Goal: Task Accomplishment & Management: Manage account settings

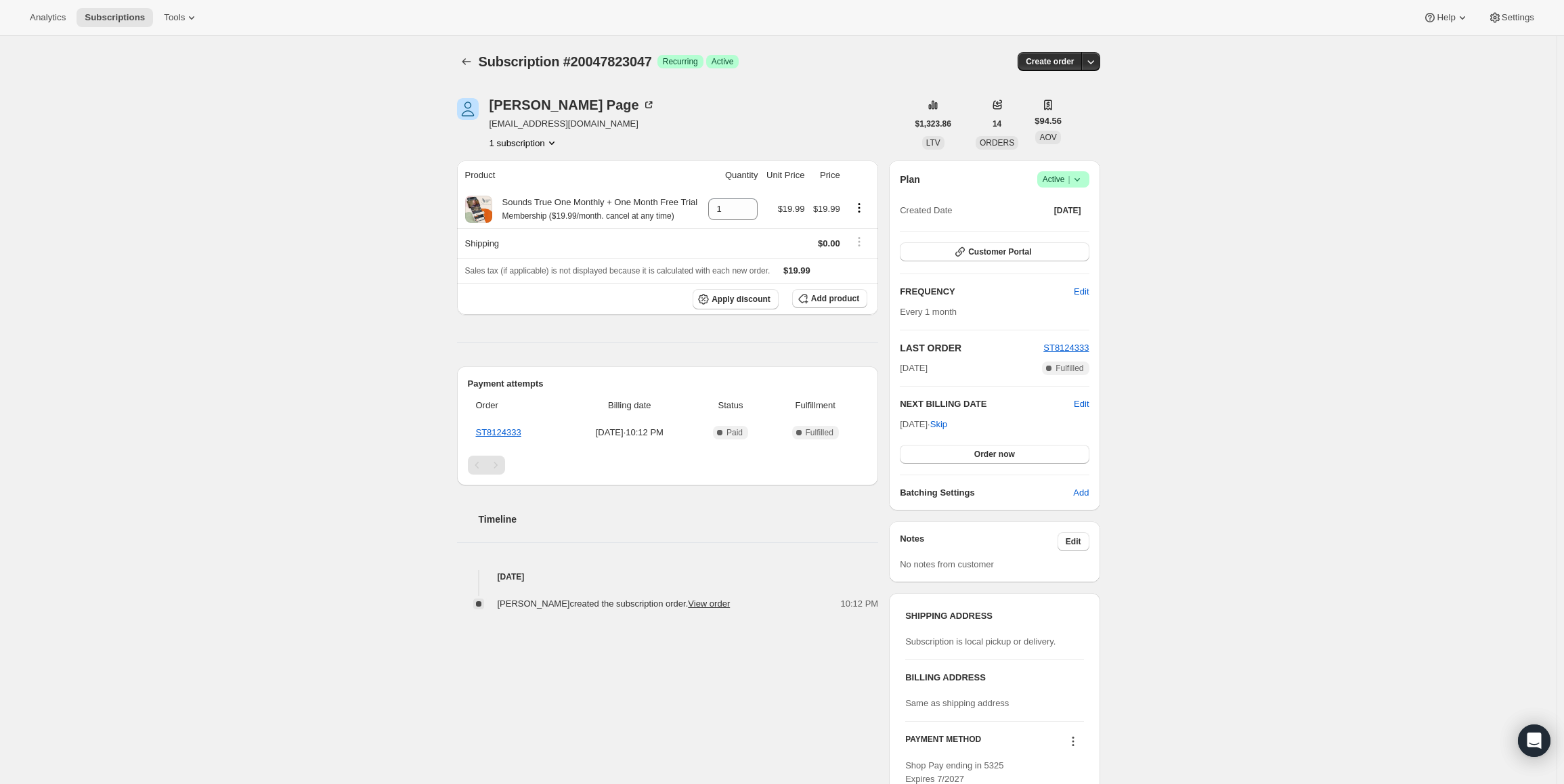
click at [1049, 177] on span "Active |" at bounding box center [1062, 179] width 41 height 13
click at [1060, 237] on button "Cancel subscription" at bounding box center [1067, 228] width 84 height 22
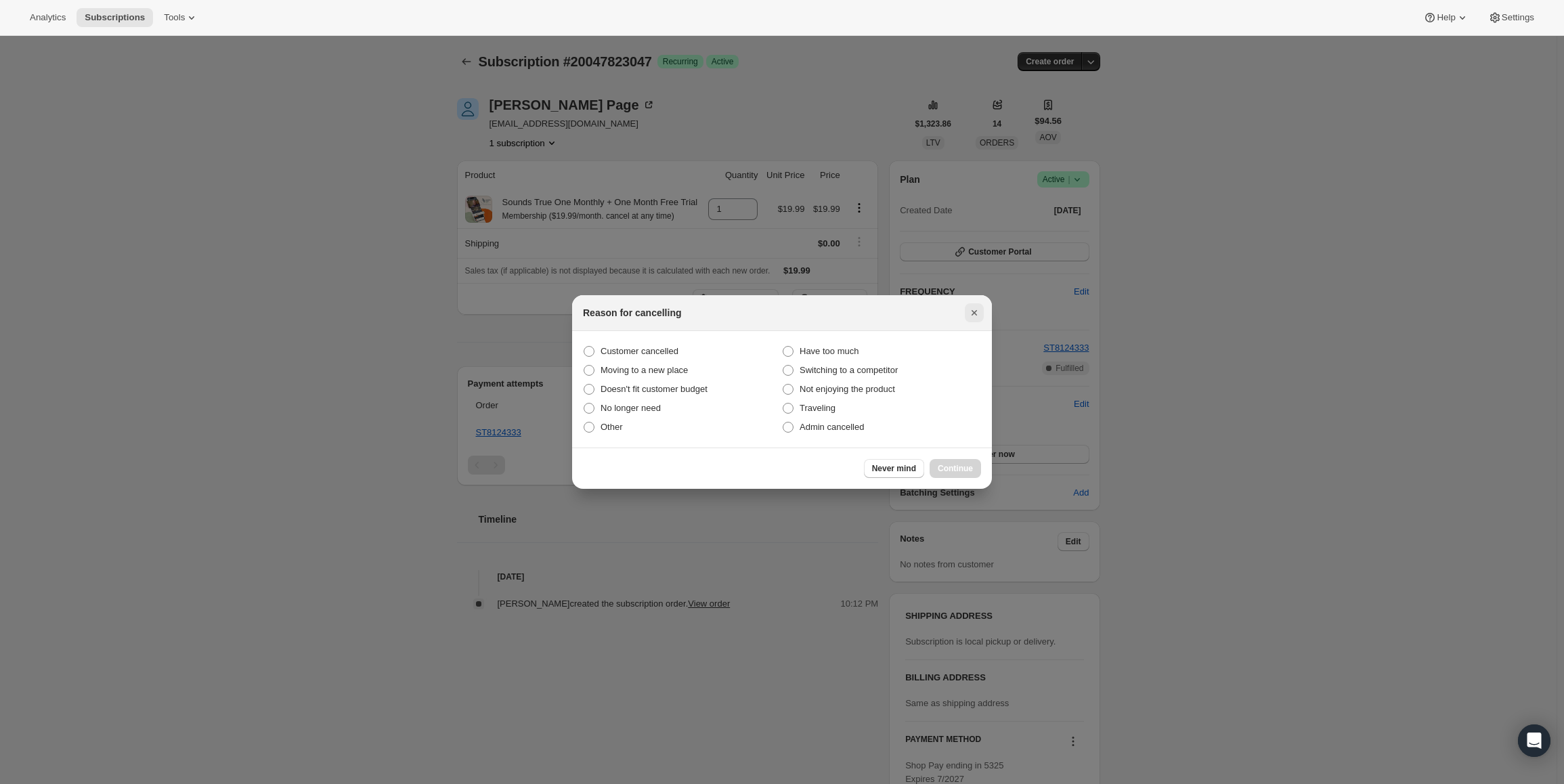
click at [969, 310] on icon "Close" at bounding box center [974, 312] width 13 height 13
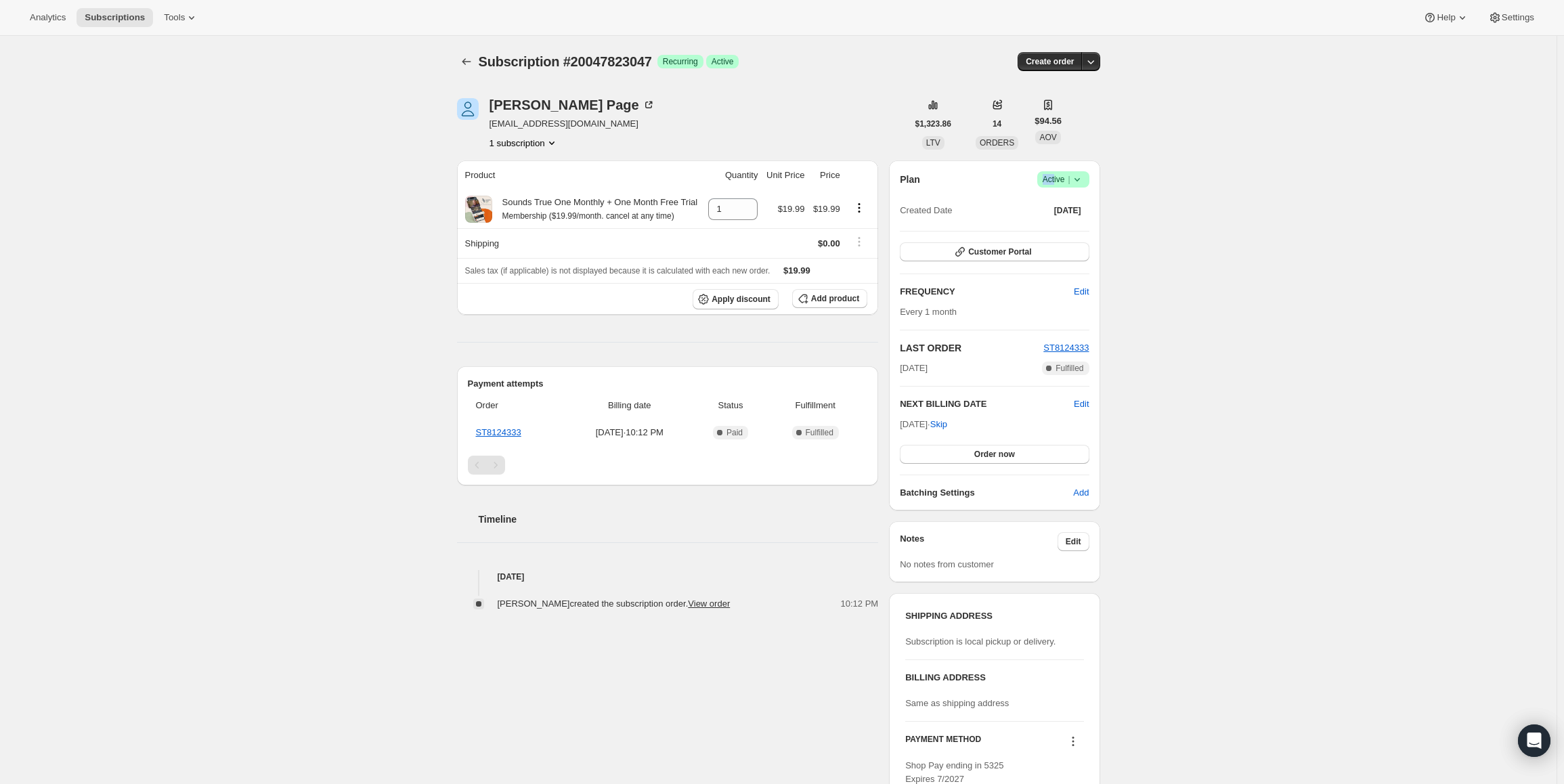
click at [1059, 170] on div "Plan Success Active | Created Date [DATE] Customer Portal FREQUENCY Edit Every …" at bounding box center [994, 334] width 211 height 350
click at [1066, 183] on span "Active |" at bounding box center [1062, 179] width 41 height 13
click at [1031, 210] on span "Pause subscription" at bounding box center [1066, 206] width 75 height 11
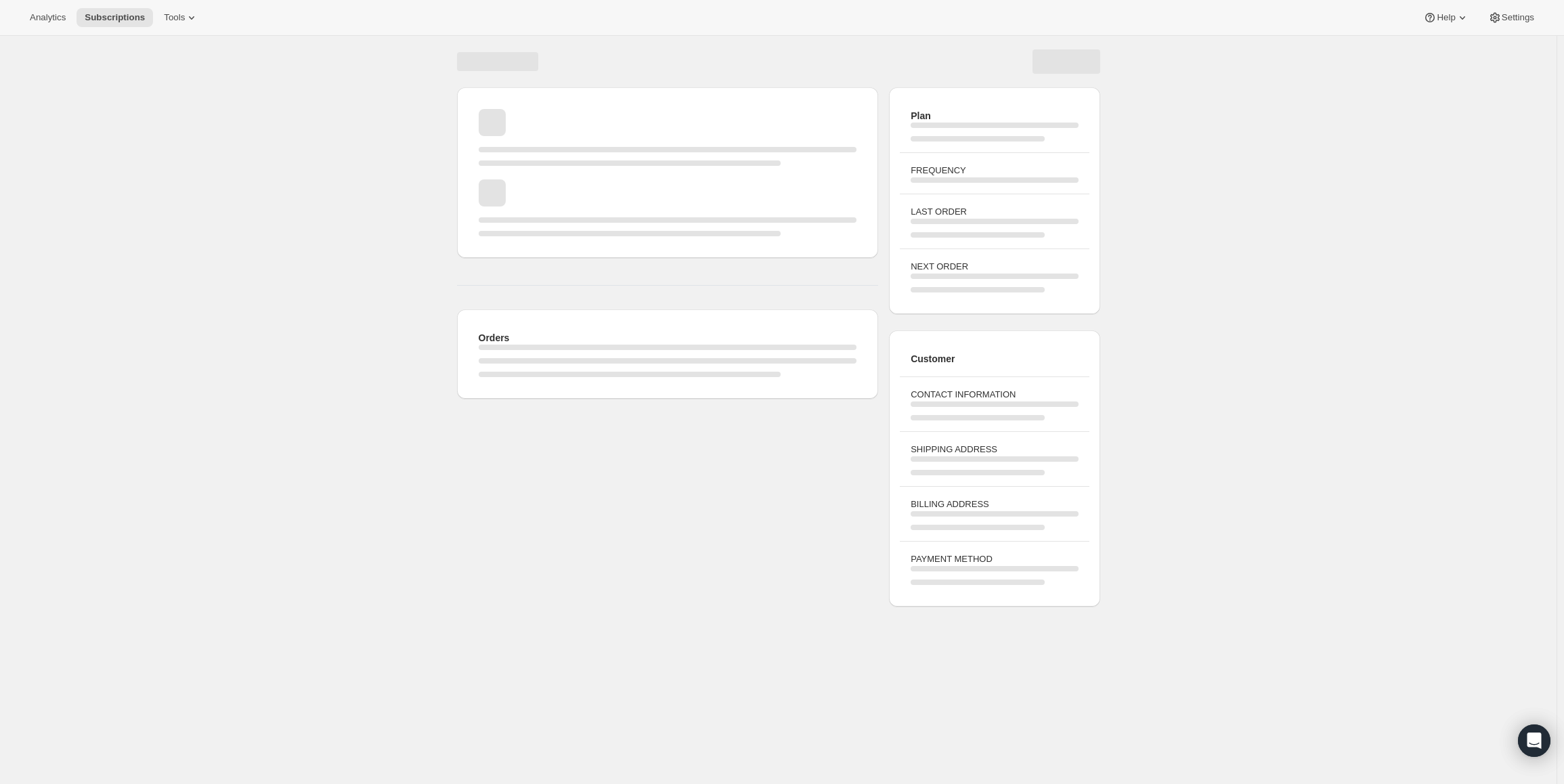
drag, startPoint x: 945, startPoint y: 425, endPoint x: 916, endPoint y: 424, distance: 29.0
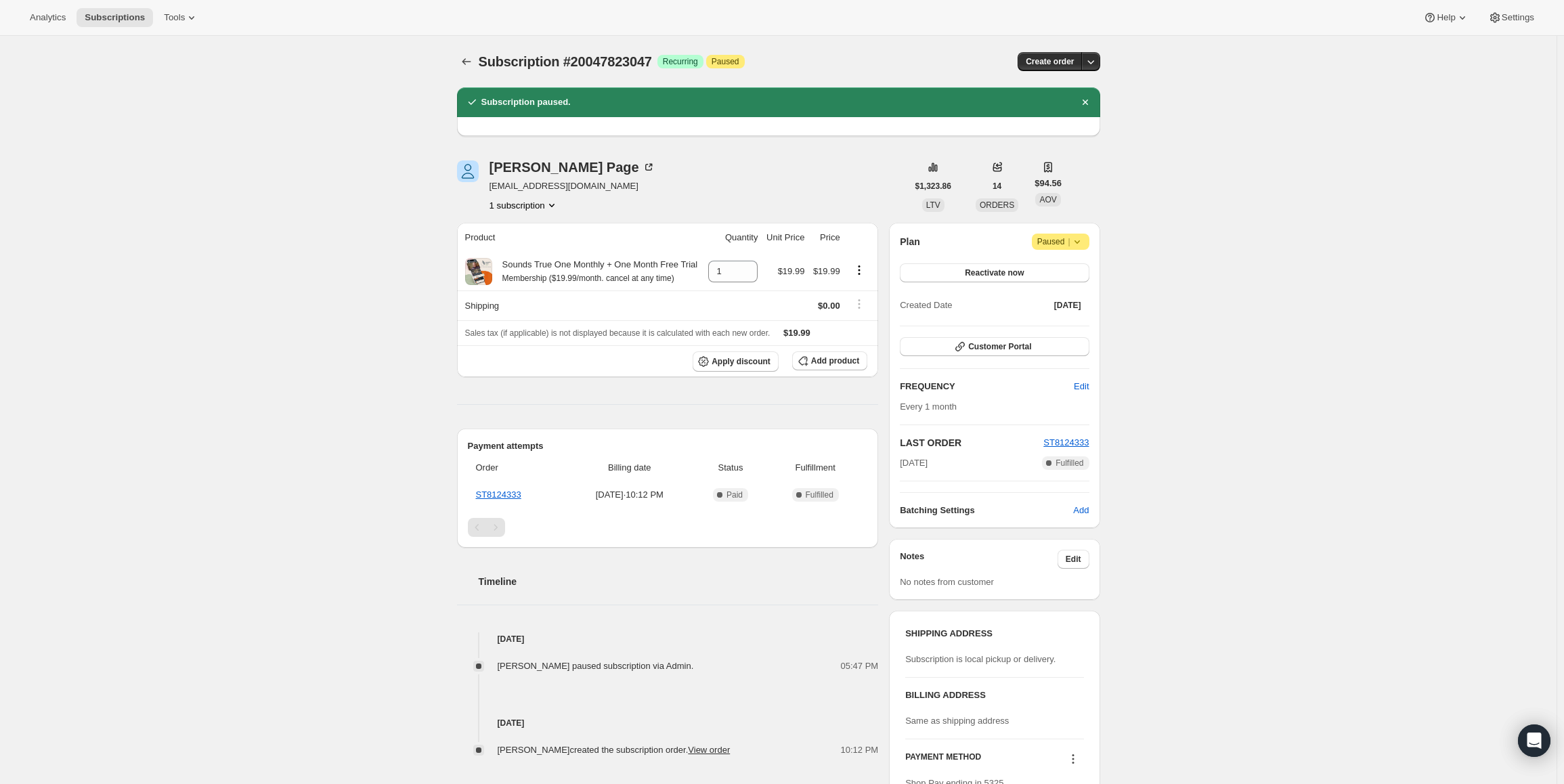
drag, startPoint x: 952, startPoint y: 463, endPoint x: 690, endPoint y: 304, distance: 306.5
click at [891, 459] on div "[PERSON_NAME] [EMAIL_ADDRESS][DOMAIN_NAME] 1 subscription $1,323.86 LTV 14 ORDE…" at bounding box center [773, 527] width 654 height 777
copy span "[DATE]"
